Goal: Transaction & Acquisition: Purchase product/service

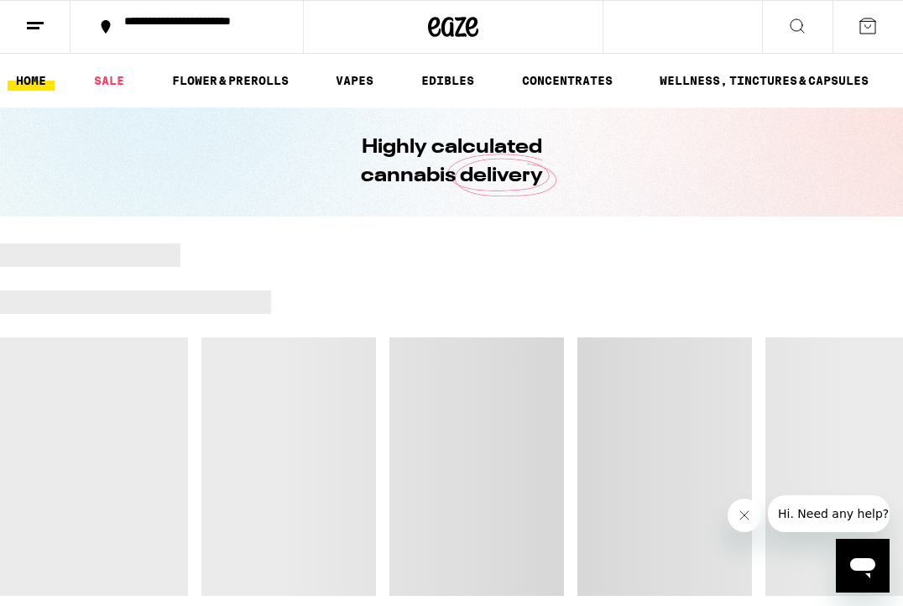
click at [146, 17] on div "**********" at bounding box center [197, 26] width 162 height 23
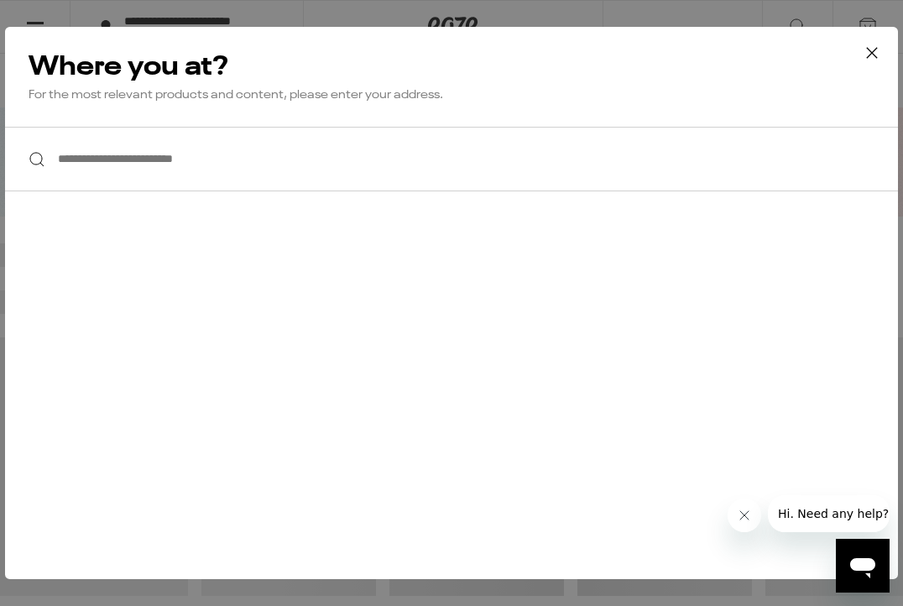
click at [120, 143] on input "**********" at bounding box center [451, 159] width 893 height 65
type input "*"
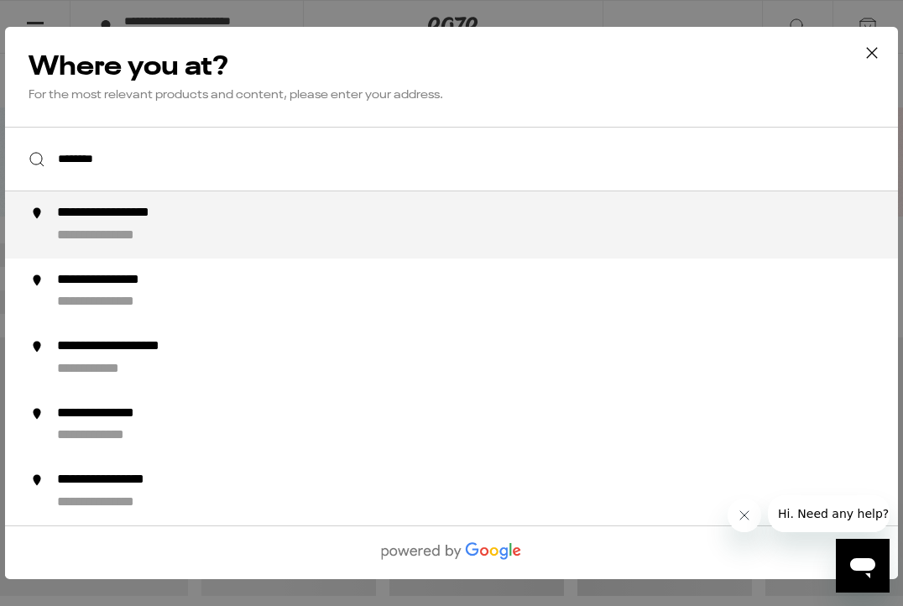
type input "**********"
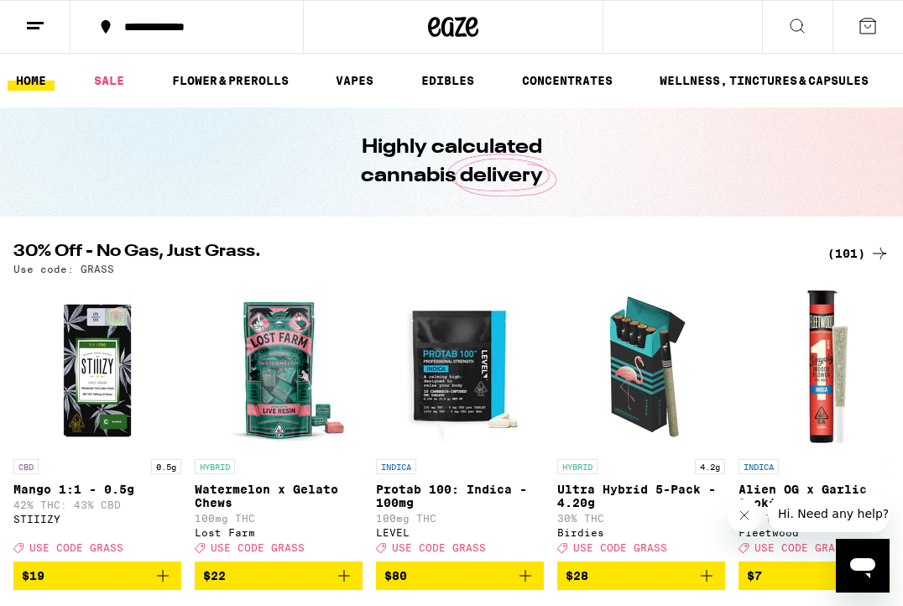
click at [34, 32] on icon at bounding box center [35, 26] width 20 height 20
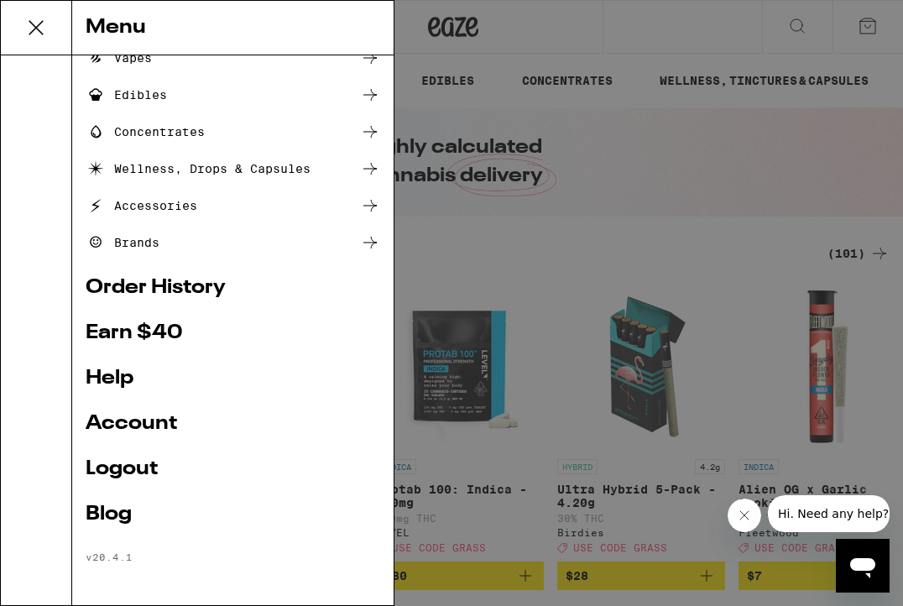
scroll to position [145, 0]
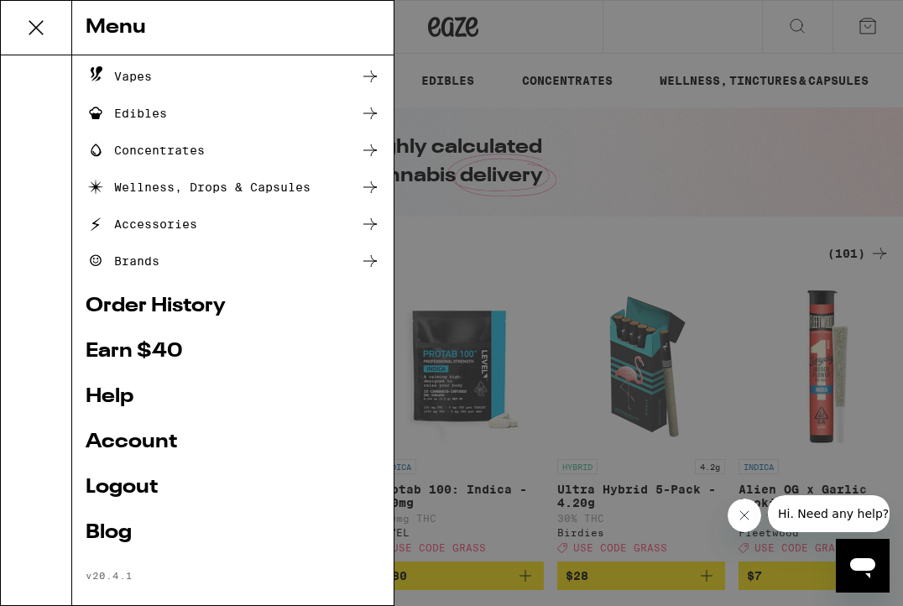
click at [123, 395] on link "Help" at bounding box center [233, 397] width 295 height 20
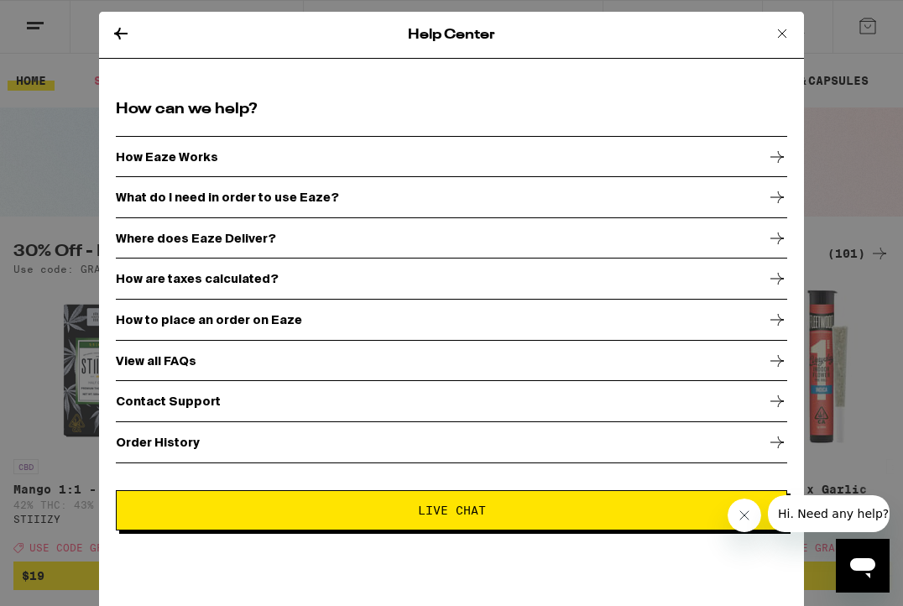
click at [211, 230] on div "Where does Eaze Deliver?" at bounding box center [451, 238] width 671 height 42
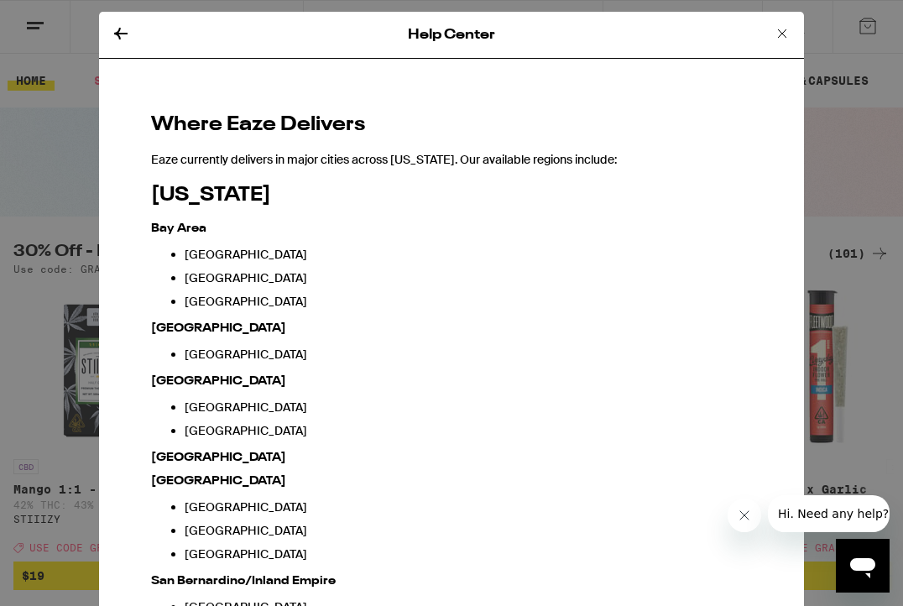
click at [124, 36] on icon at bounding box center [121, 33] width 20 height 20
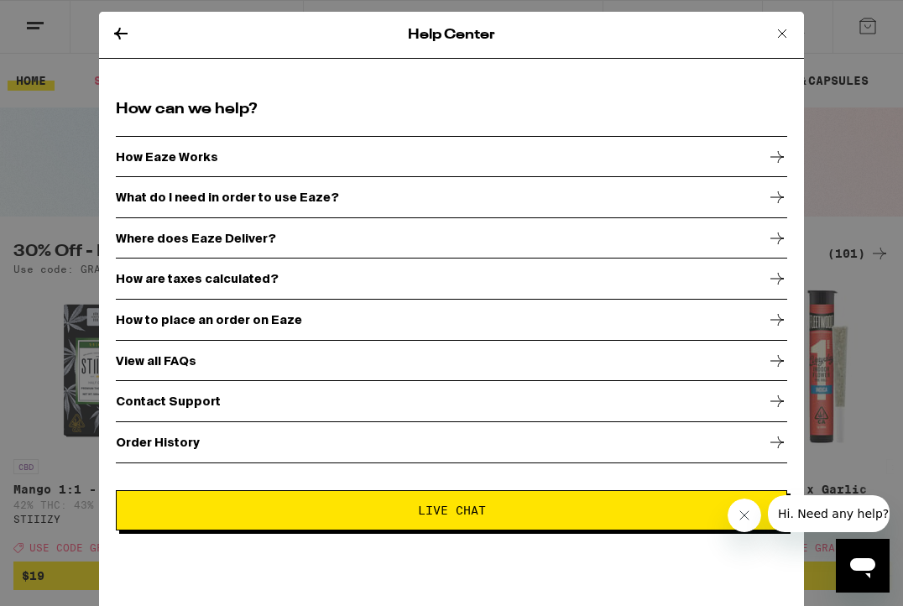
click at [214, 149] on div "How Eaze Works" at bounding box center [451, 157] width 671 height 42
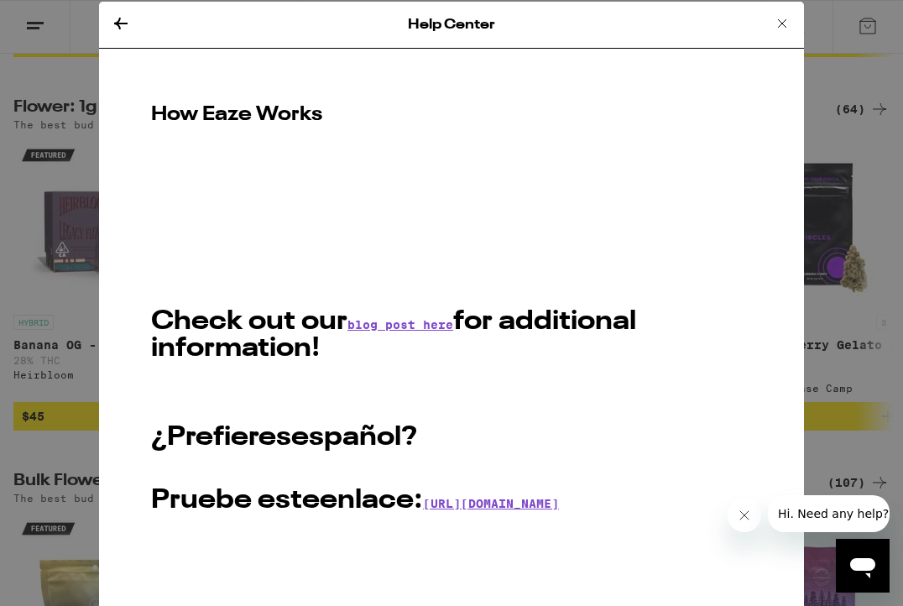
scroll to position [11, 0]
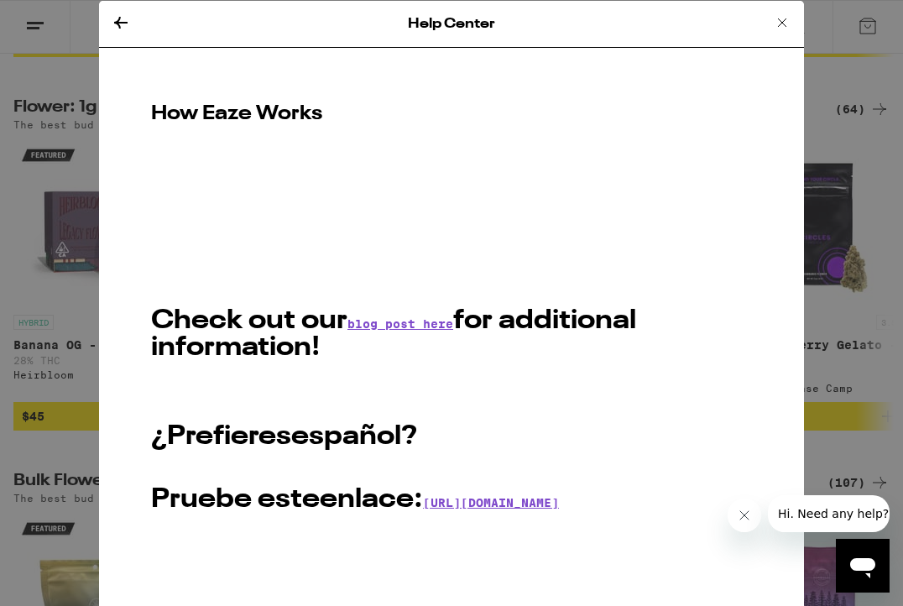
click at [21, 251] on div "Help Center How Eaze Works Check out our blog post here for additional informat…" at bounding box center [451, 303] width 903 height 606
click at [779, 18] on icon at bounding box center [782, 23] width 20 height 20
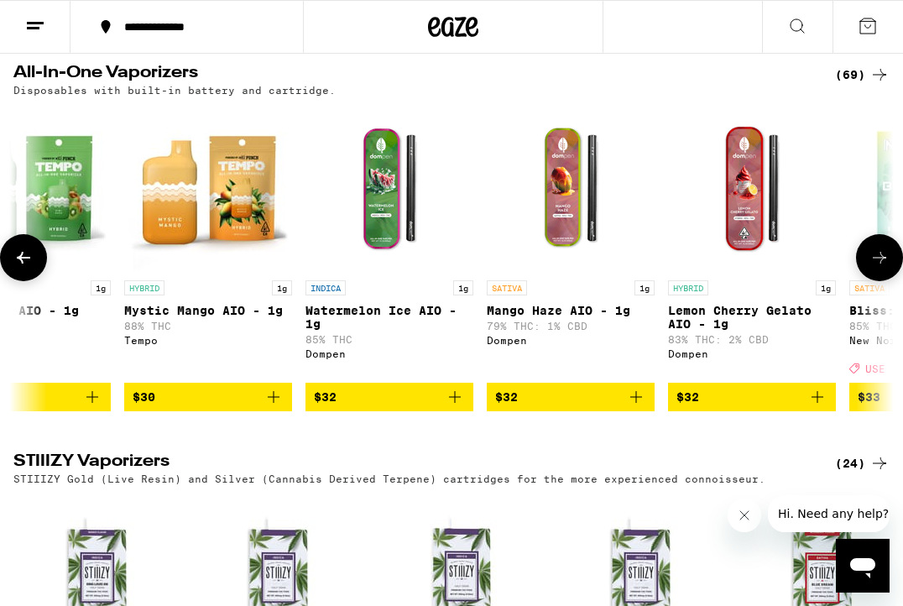
scroll to position [2424, 0]
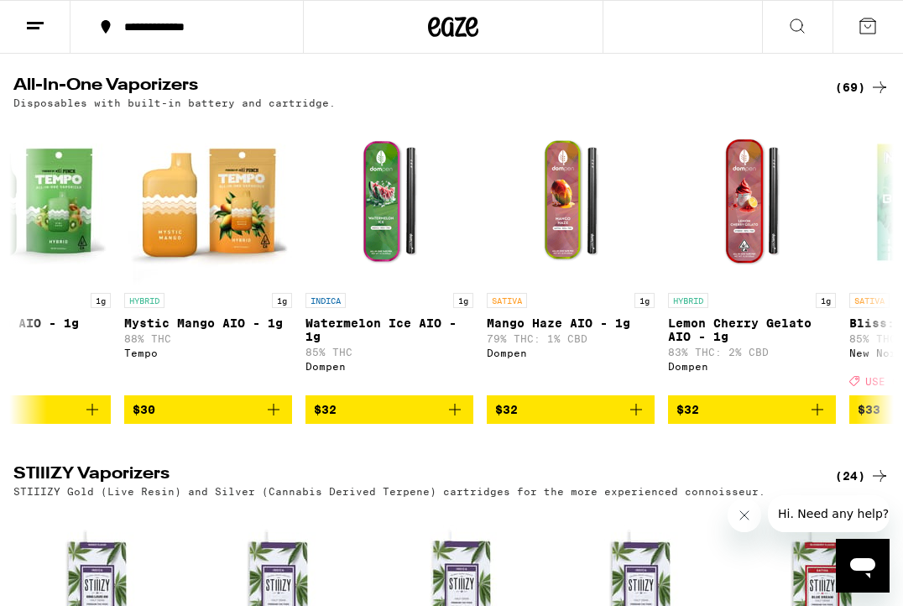
click at [858, 97] on div "(69)" at bounding box center [862, 87] width 55 height 20
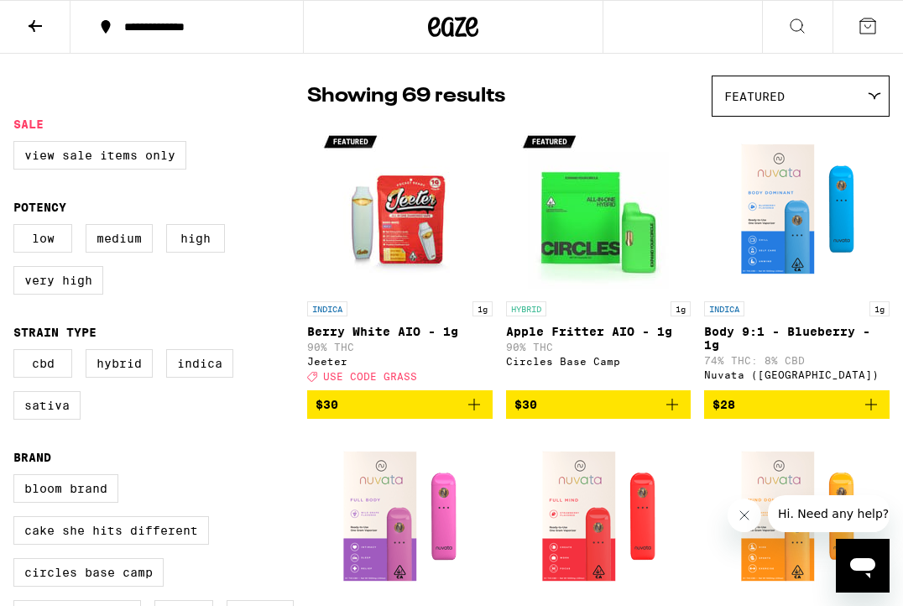
scroll to position [113, 0]
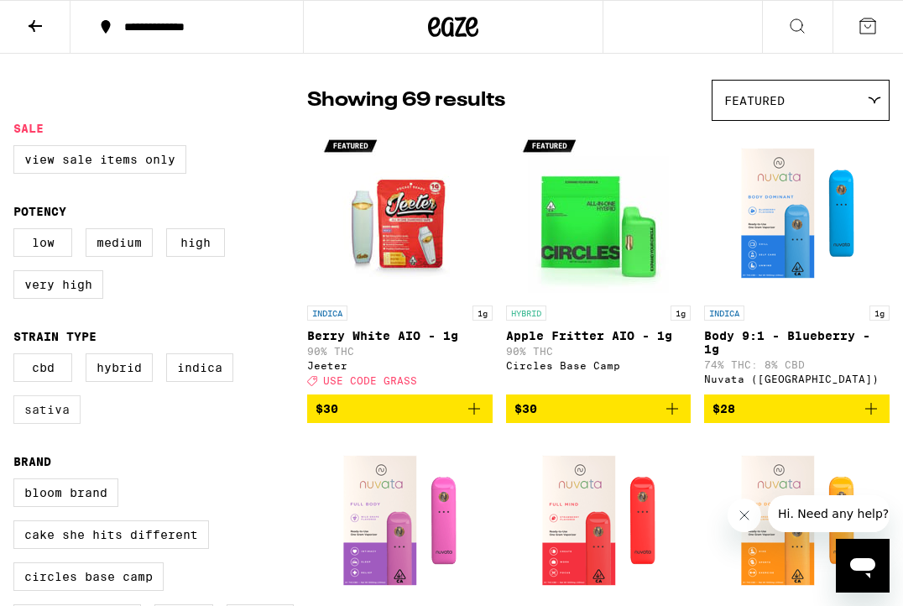
click at [67, 424] on label "Sativa" at bounding box center [46, 409] width 67 height 29
click at [18, 357] on input "Sativa" at bounding box center [17, 356] width 1 height 1
checkbox input "true"
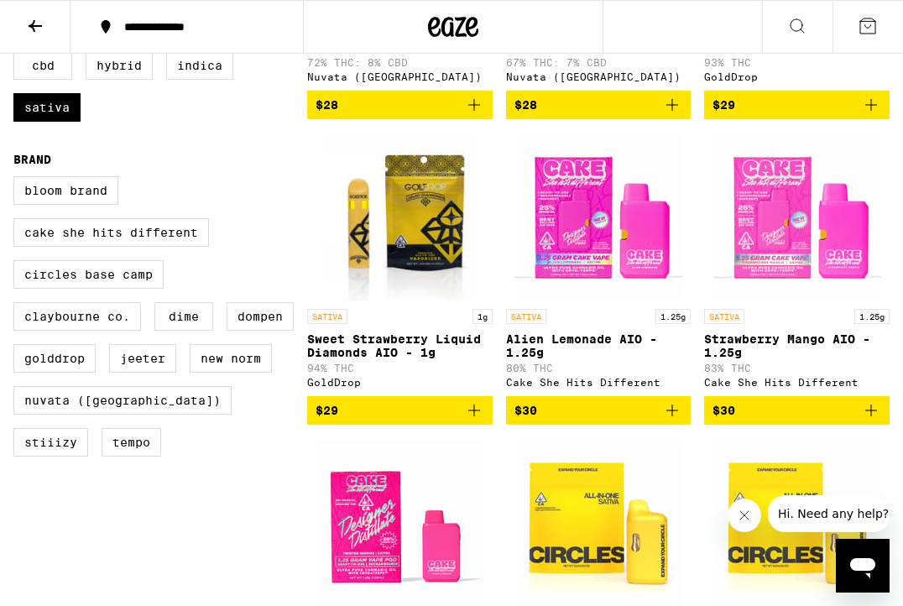
scroll to position [415, 0]
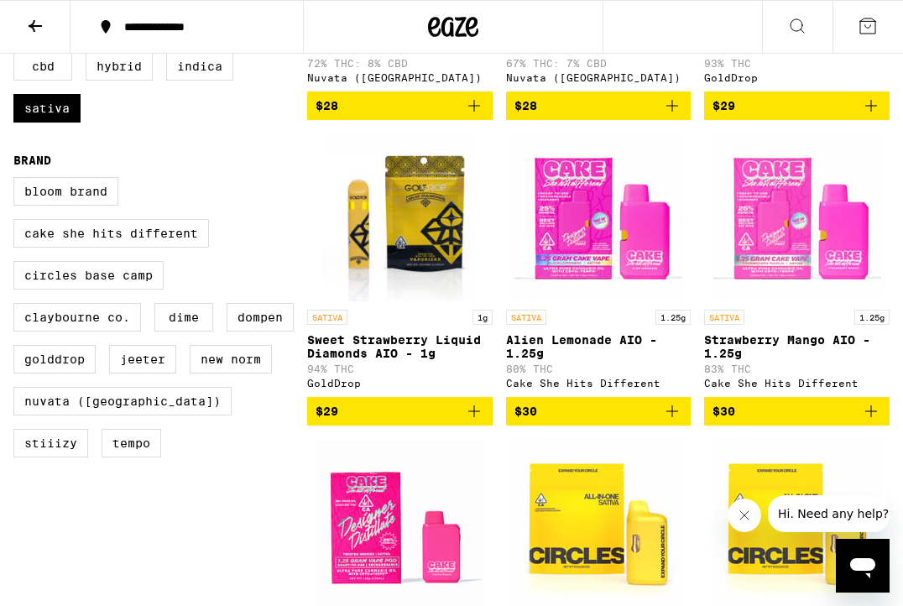
click at [478, 421] on icon "Add to bag" at bounding box center [474, 411] width 20 height 20
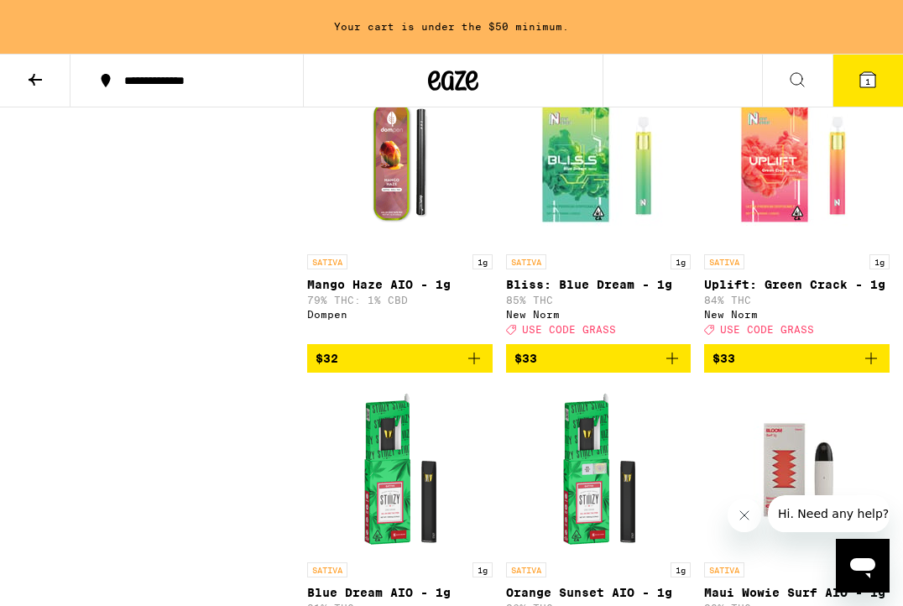
scroll to position [1440, 0]
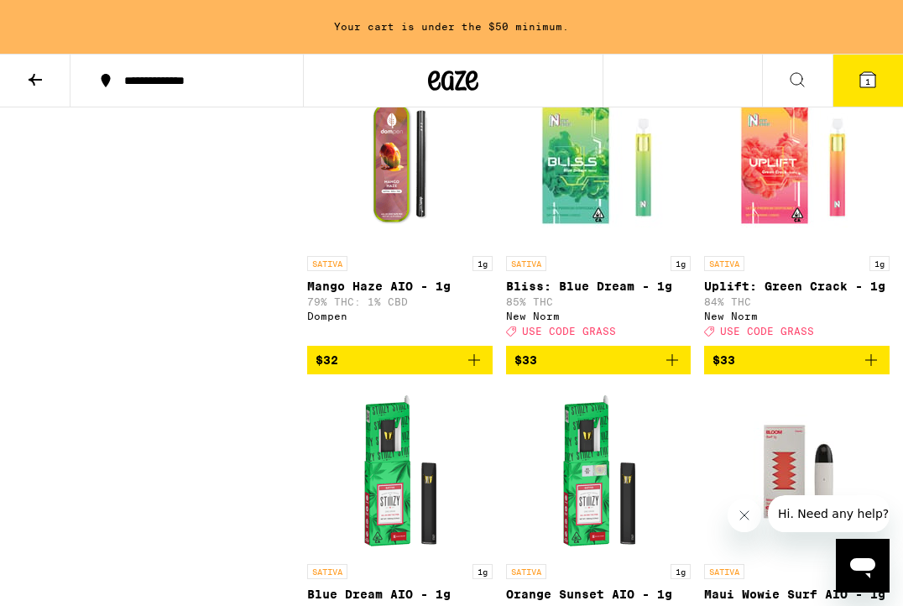
click at [787, 370] on span "$33" at bounding box center [796, 360] width 169 height 20
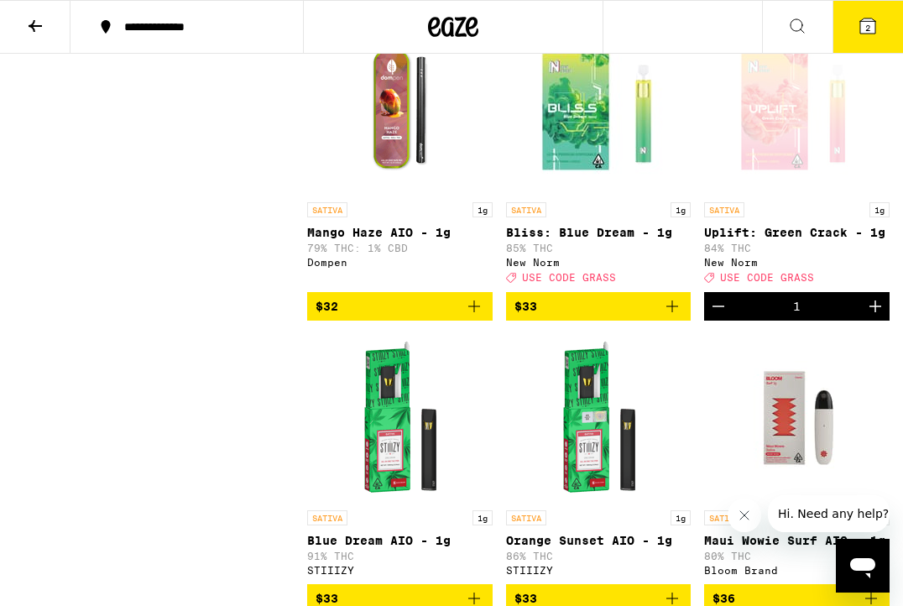
scroll to position [1386, 0]
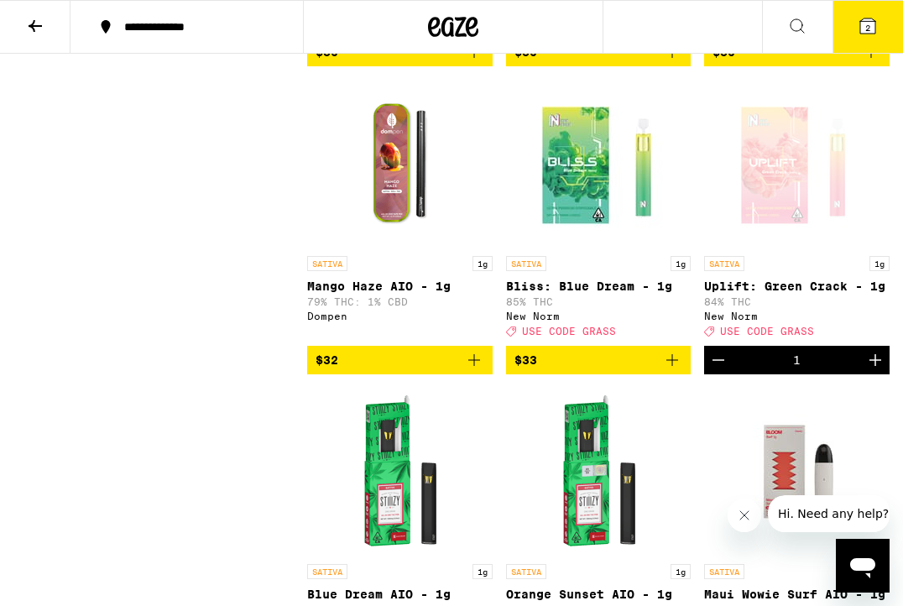
click at [866, 34] on icon at bounding box center [868, 26] width 20 height 20
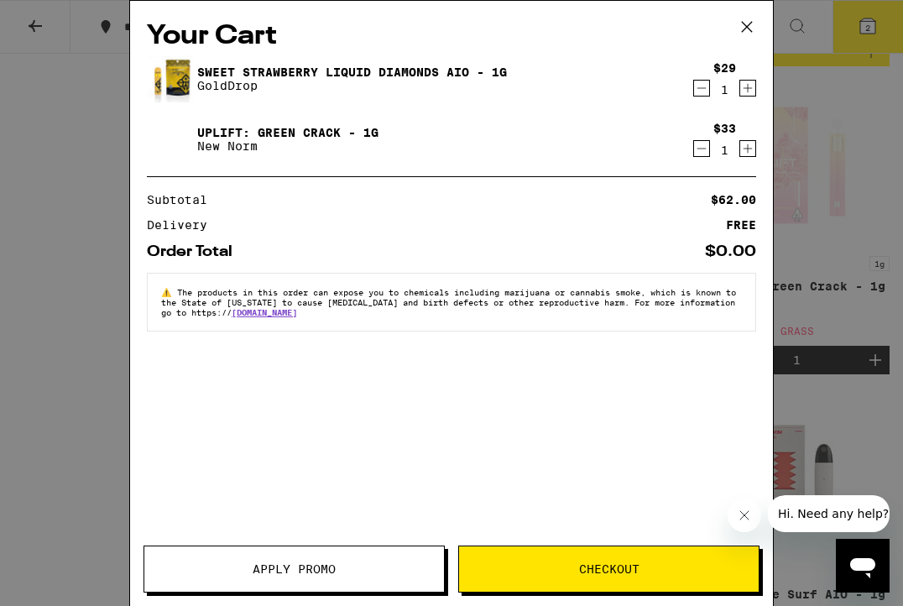
click at [524, 577] on button "Checkout" at bounding box center [608, 568] width 301 height 47
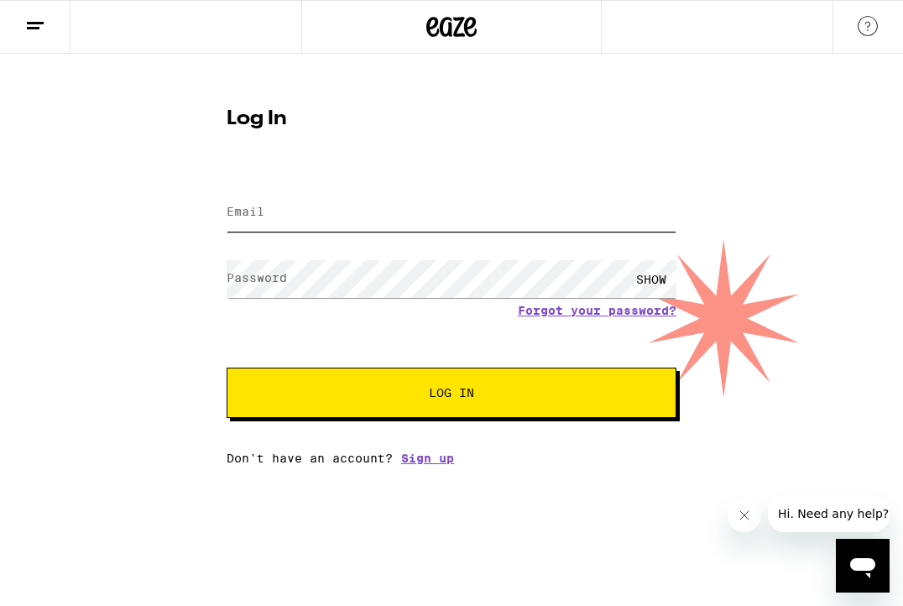
type input "[EMAIL_ADDRESS][DOMAIN_NAME]"
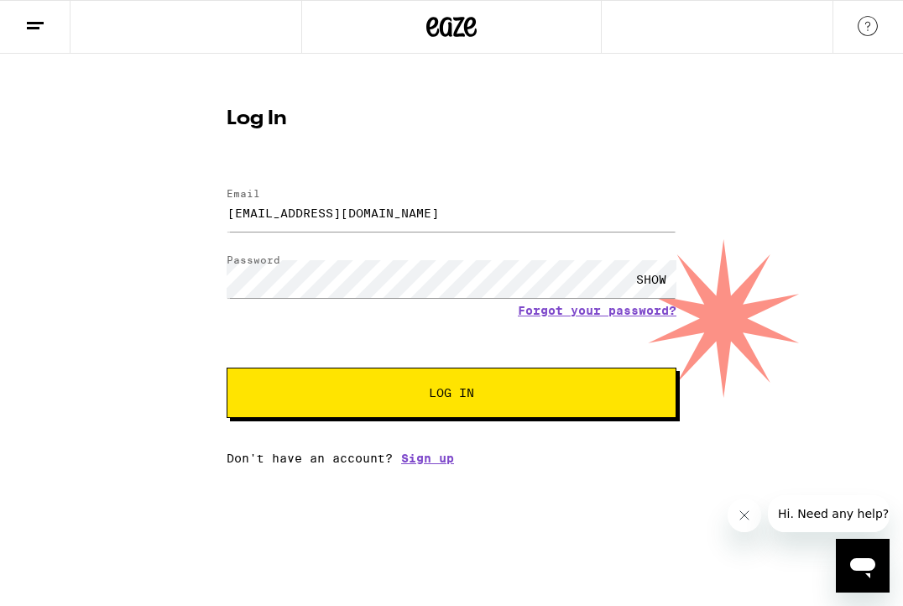
click at [479, 402] on button "Log In" at bounding box center [452, 393] width 450 height 50
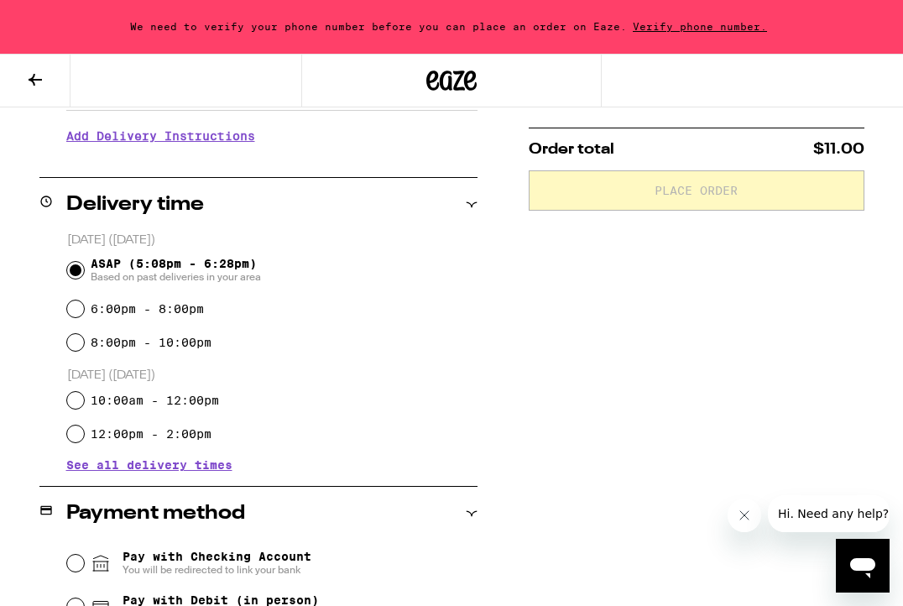
scroll to position [43, 0]
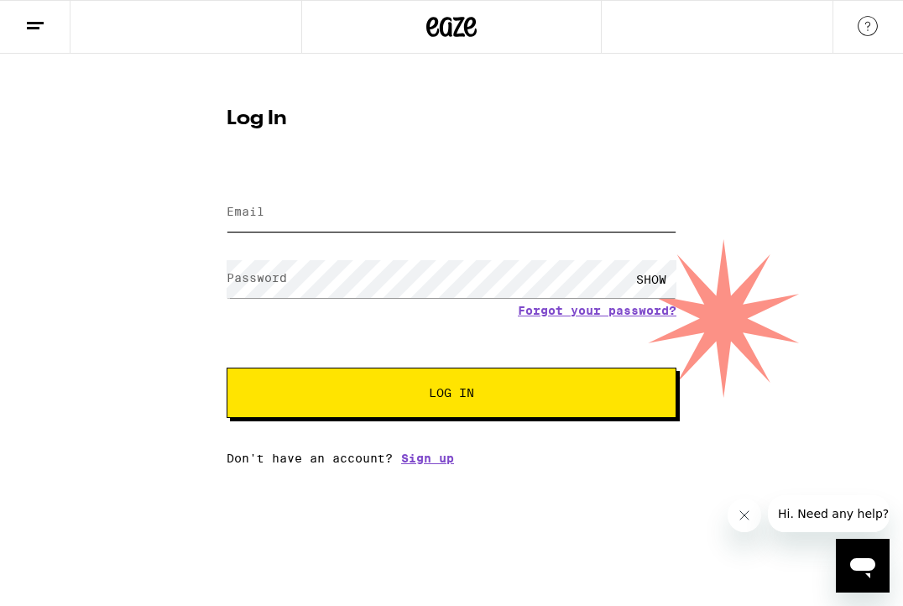
type input "[EMAIL_ADDRESS][DOMAIN_NAME]"
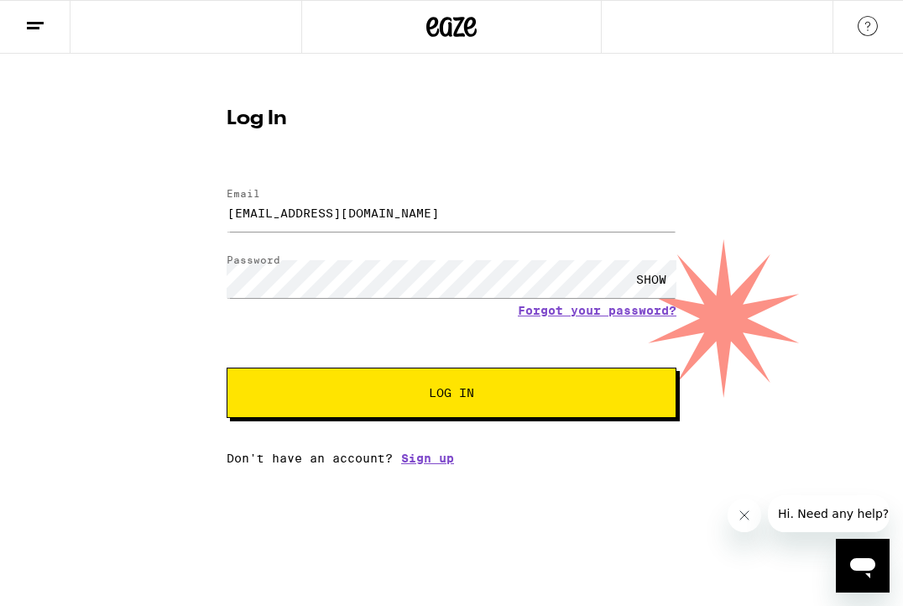
click at [441, 394] on span "Log In" at bounding box center [451, 393] width 45 height 12
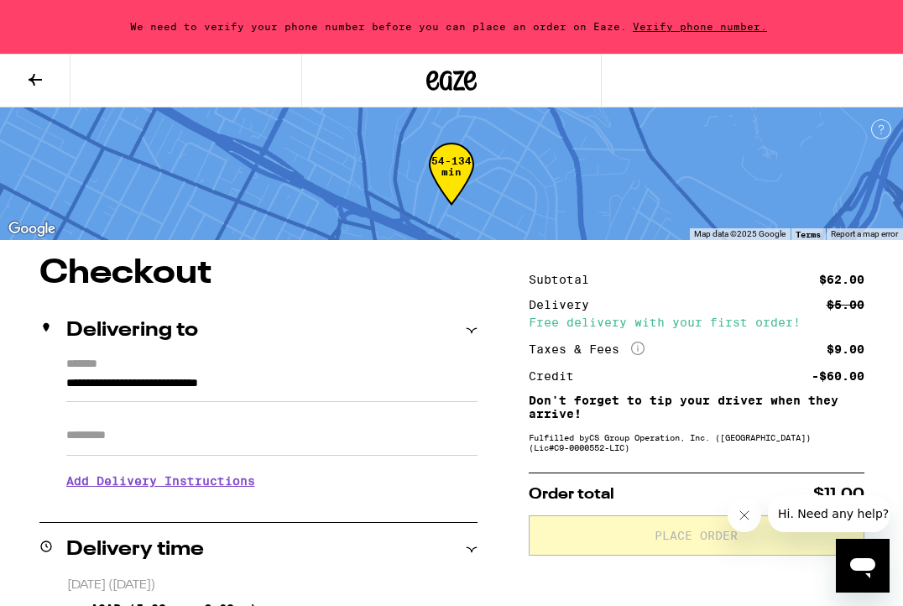
click at [25, 70] on icon at bounding box center [35, 80] width 20 height 20
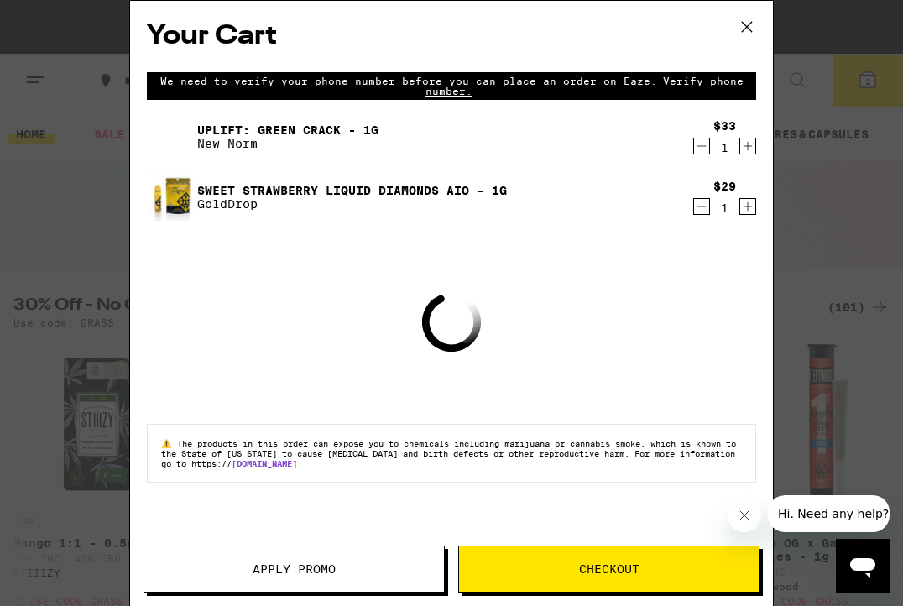
click at [829, 159] on div "Your Cart We need to verify your phone number before you can place an order on …" at bounding box center [451, 303] width 903 height 606
click at [746, 23] on icon at bounding box center [746, 26] width 25 height 25
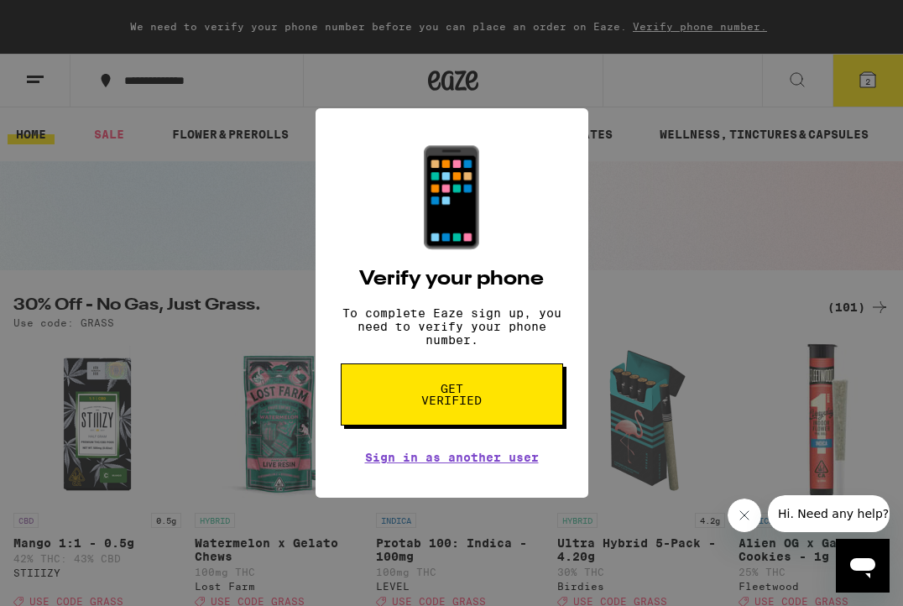
click at [753, 23] on div "Your Cart We need to verify your phone number before you can place an order on …" at bounding box center [451, 303] width 903 height 606
click at [807, 176] on div "📱 Verify your phone To complete Eaze sign up, you need to verify your phone num…" at bounding box center [451, 303] width 903 height 606
click at [488, 406] on span "Get verified" at bounding box center [452, 394] width 86 height 23
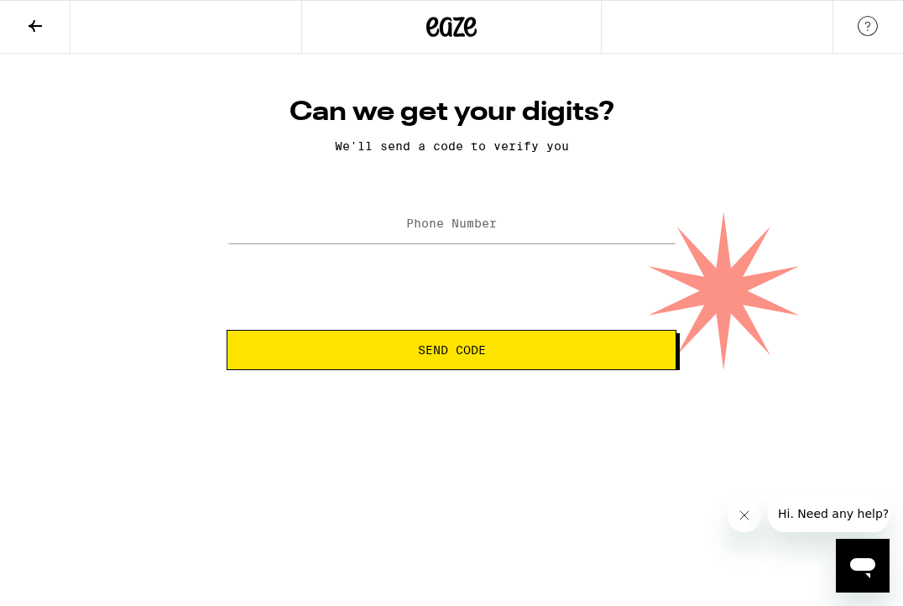
click at [485, 220] on label "Phone Number" at bounding box center [451, 222] width 91 height 13
type input "[PHONE_NUMBER]"
click at [227, 330] on button "Send Code" at bounding box center [452, 350] width 450 height 40
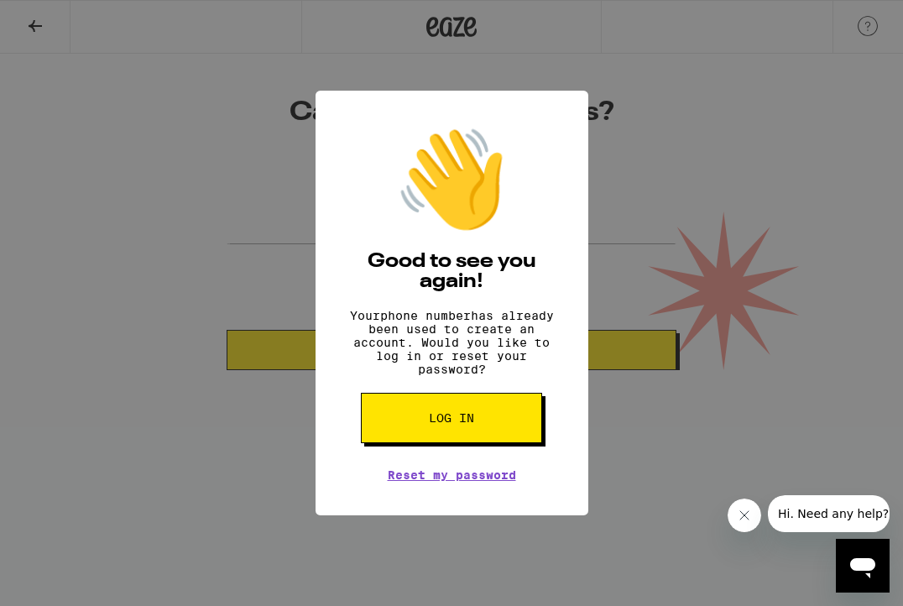
click at [613, 215] on div "👋 Good to see you again! Your phone number has already been used to create an a…" at bounding box center [451, 303] width 903 height 606
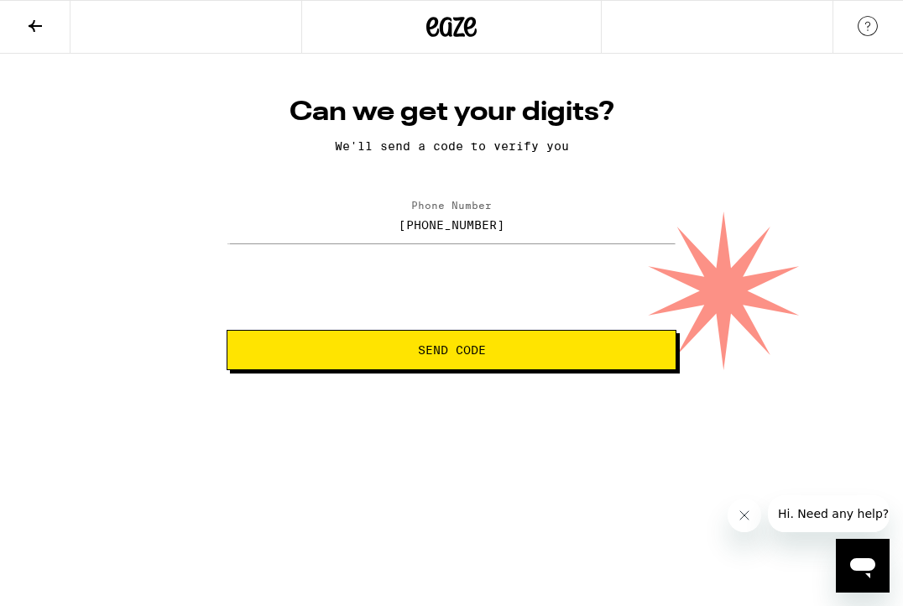
click at [43, 24] on icon at bounding box center [35, 26] width 20 height 20
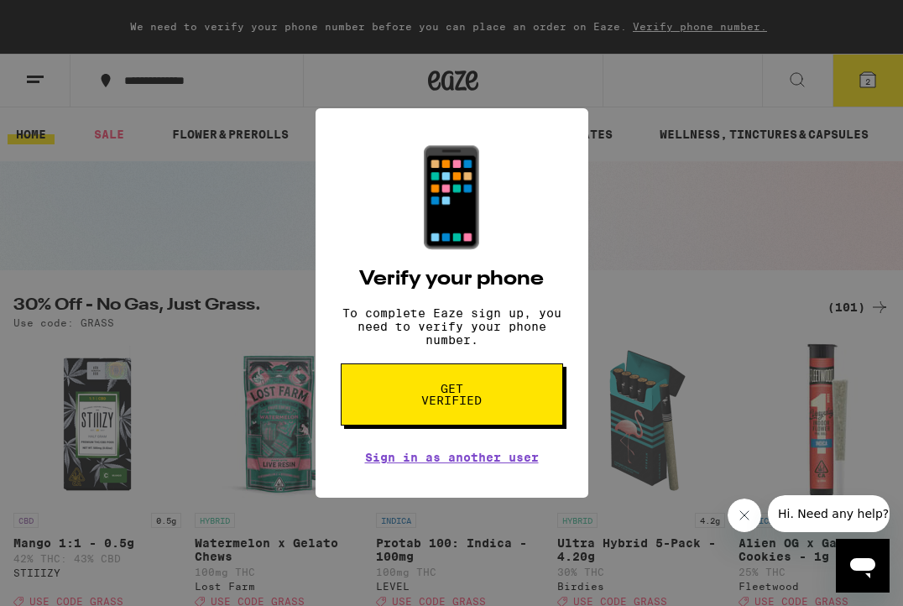
click at [228, 180] on div "📱 Verify your phone To complete Eaze sign up, you need to verify your phone num…" at bounding box center [451, 303] width 903 height 606
click at [479, 462] on link "Sign in as another user" at bounding box center [452, 457] width 174 height 13
